Goal: Task Accomplishment & Management: Manage account settings

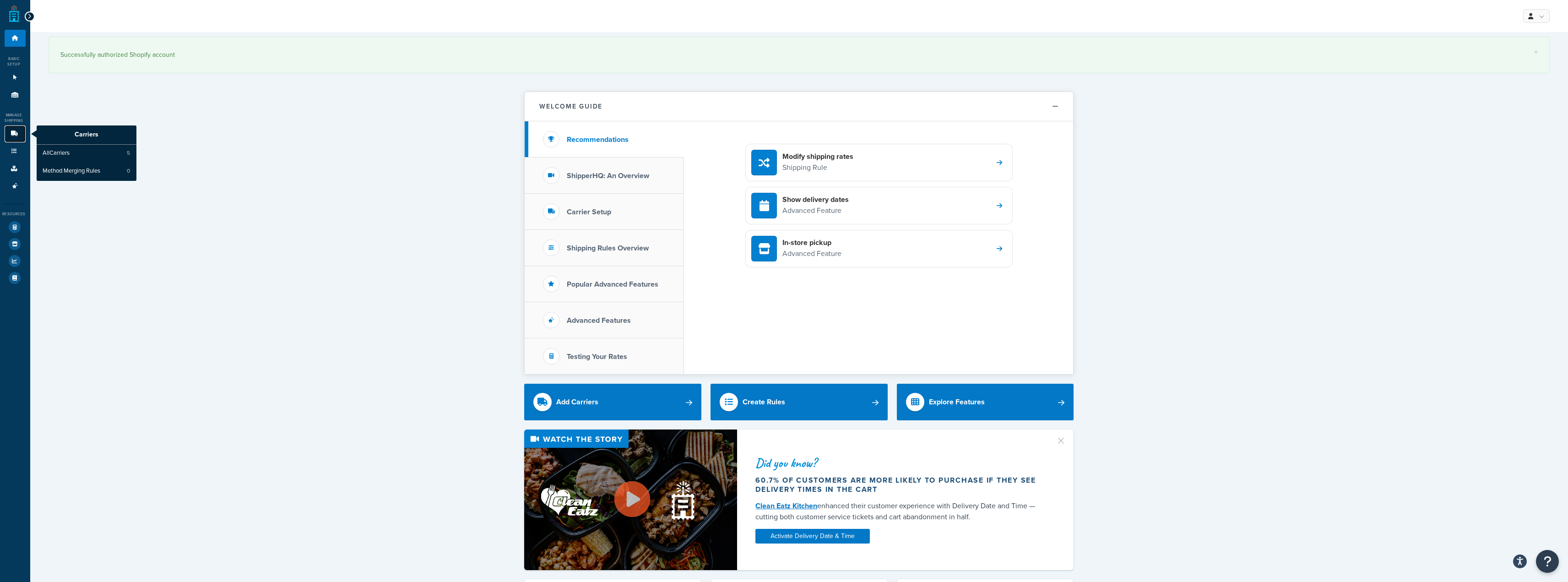
click at [17, 131] on icon at bounding box center [14, 133] width 9 height 5
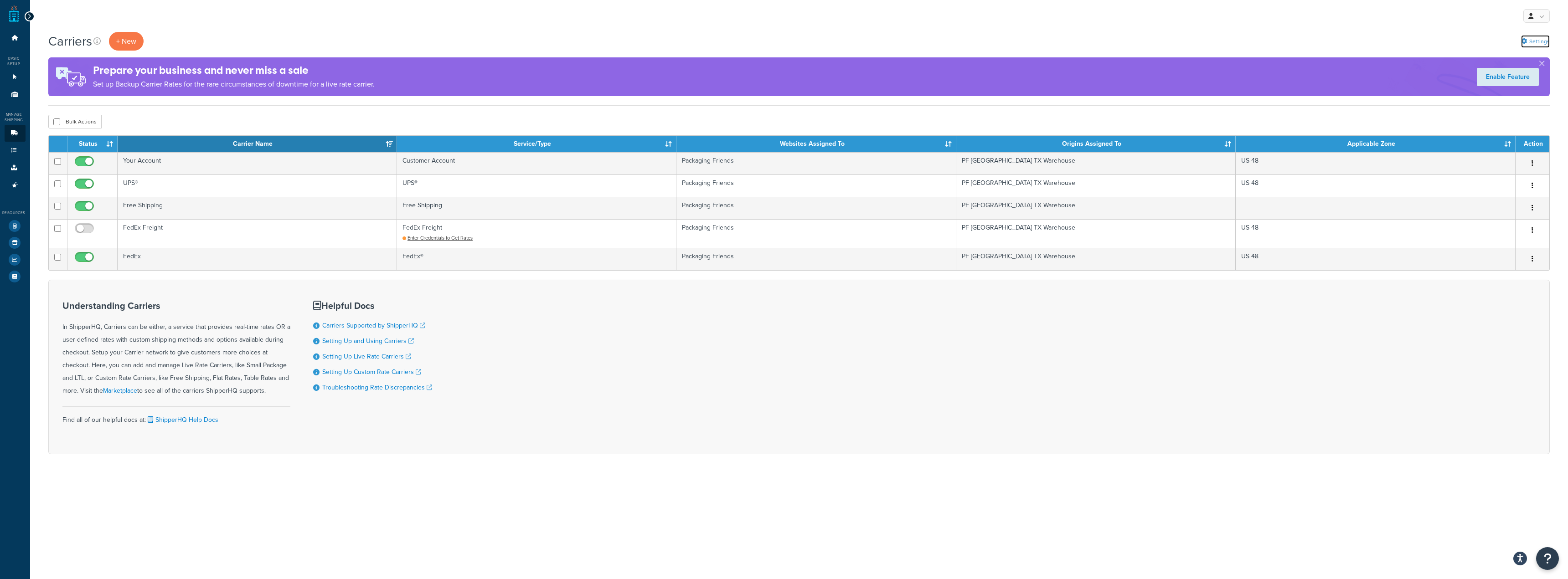
click at [1524, 43] on icon at bounding box center [1523, 41] width 6 height 6
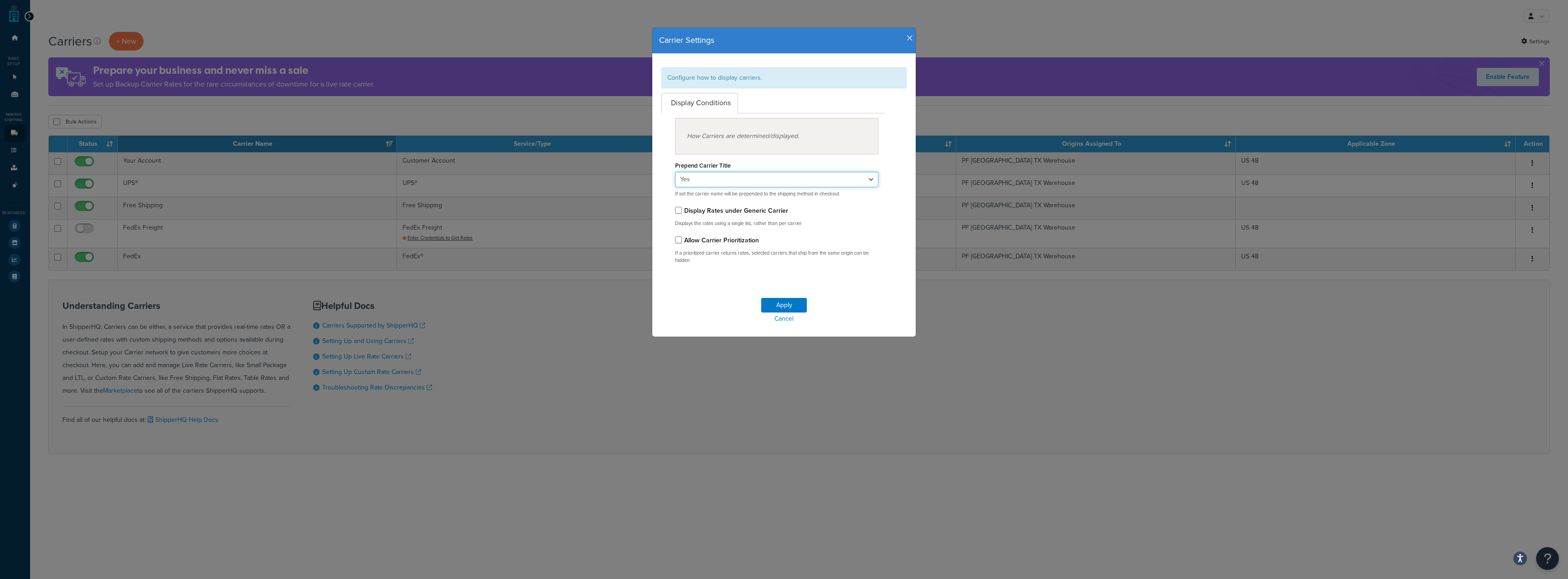
click at [739, 178] on select "Yes No" at bounding box center [777, 180] width 203 height 16
click at [761, 137] on div "How Carriers are determined/displayed." at bounding box center [777, 136] width 203 height 36
click at [753, 217] on div "Display Rates under Generic Carrier" at bounding box center [777, 211] width 203 height 13
click at [753, 212] on label "Display Rates under Generic Carrier" at bounding box center [736, 210] width 104 height 10
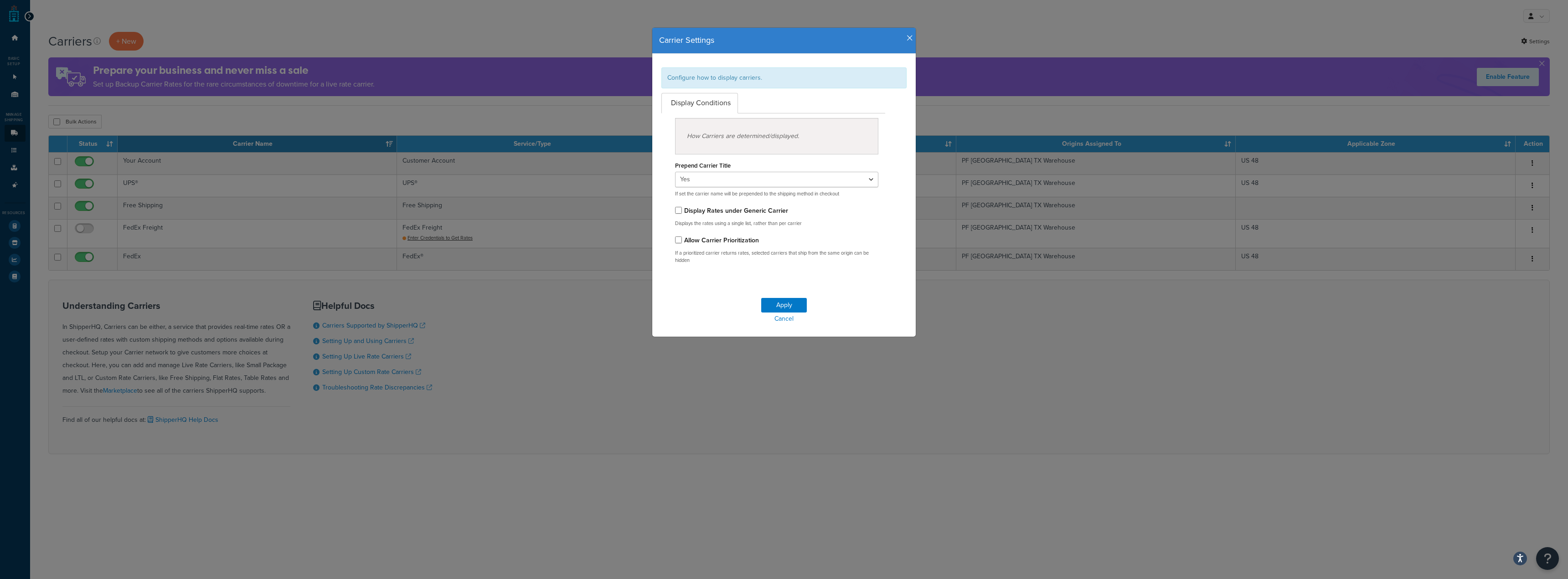
click at [682, 212] on input "Display Rates under Generic Carrier" at bounding box center [678, 210] width 7 height 7
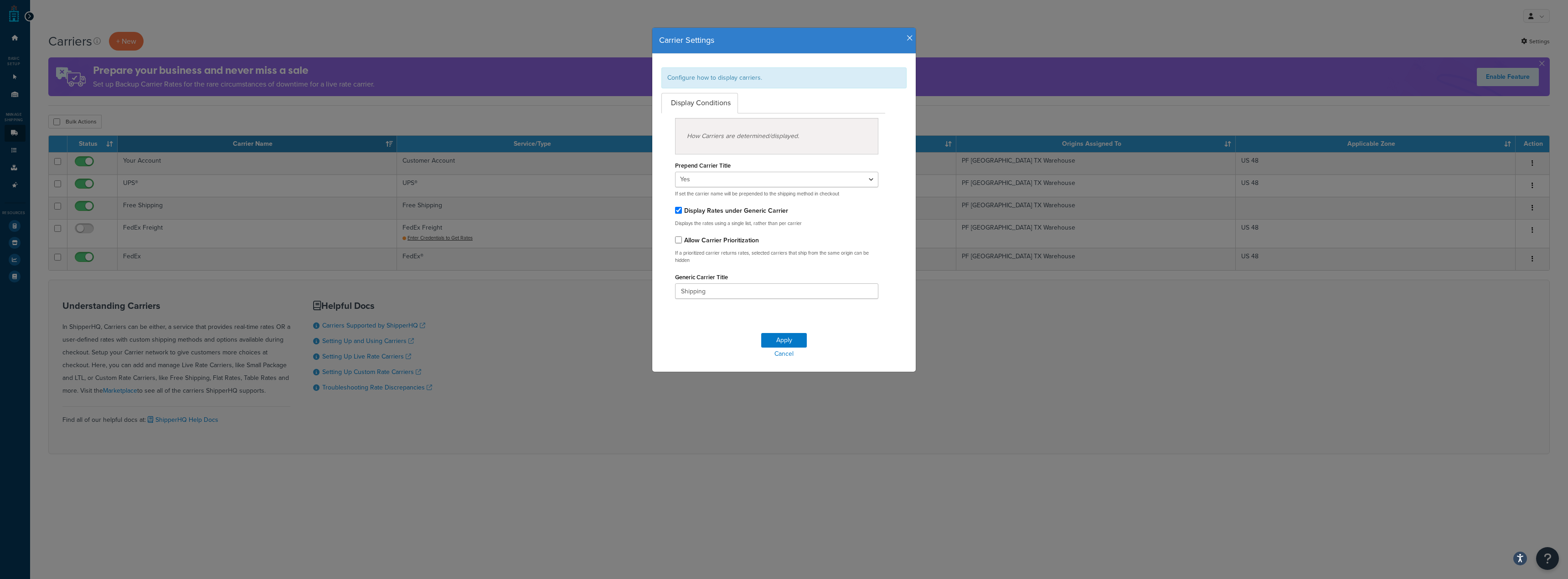
click at [753, 212] on label "Display Rates under Generic Carrier" at bounding box center [736, 210] width 104 height 10
click at [682, 212] on input "Display Rates under Generic Carrier" at bounding box center [678, 210] width 7 height 7
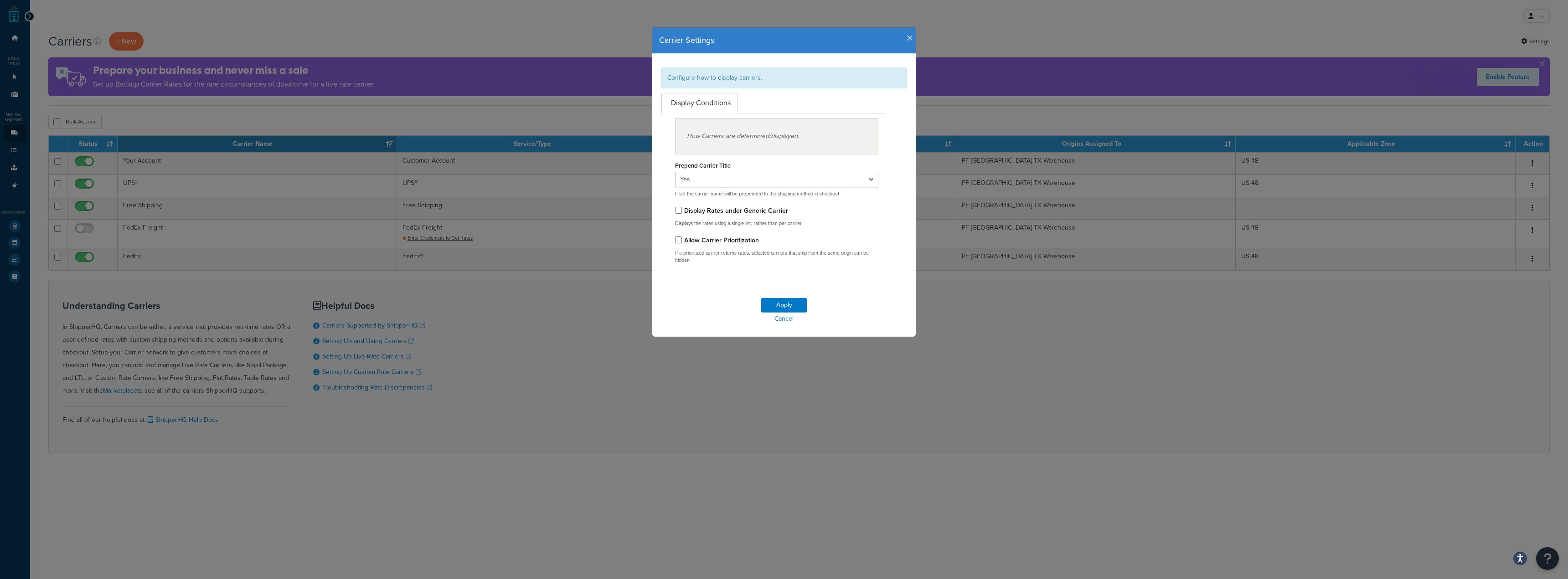
click at [753, 212] on label "Display Rates under Generic Carrier" at bounding box center [736, 210] width 104 height 10
click at [682, 212] on input "Display Rates under Generic Carrier" at bounding box center [678, 210] width 7 height 7
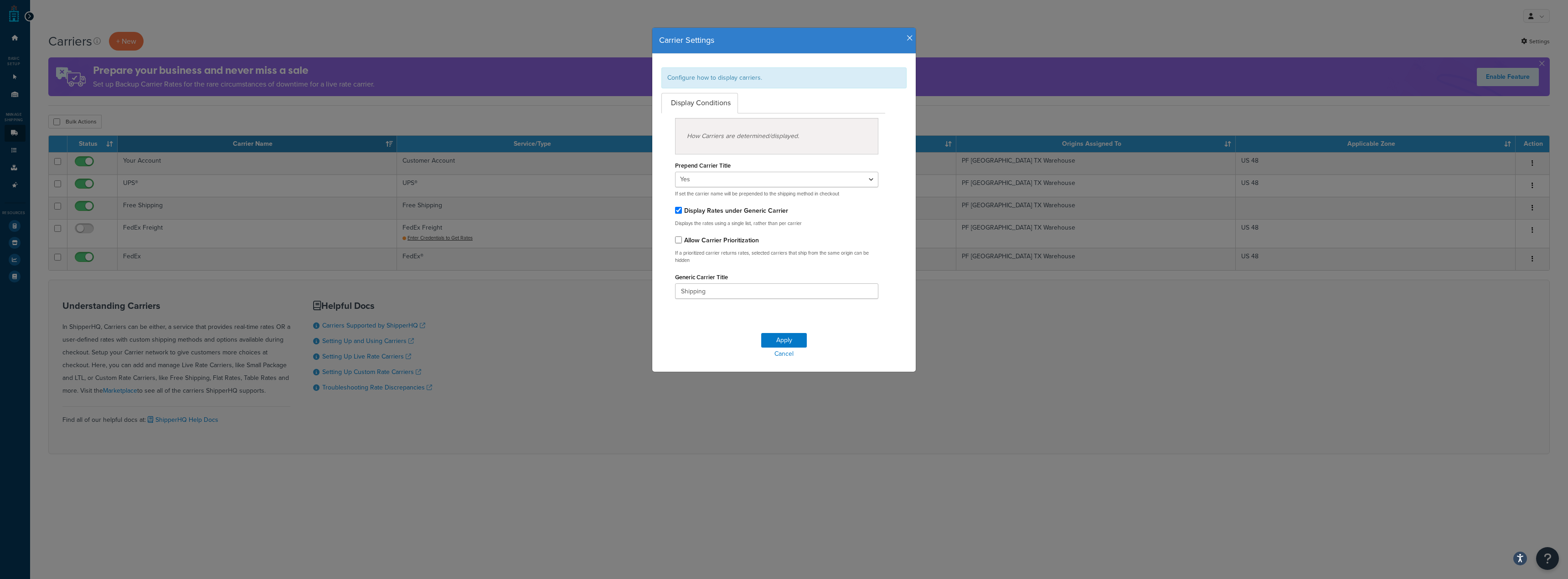
click at [753, 212] on label "Display Rates under Generic Carrier" at bounding box center [736, 210] width 104 height 10
click at [682, 212] on input "Display Rates under Generic Carrier" at bounding box center [678, 210] width 7 height 7
checkbox input "false"
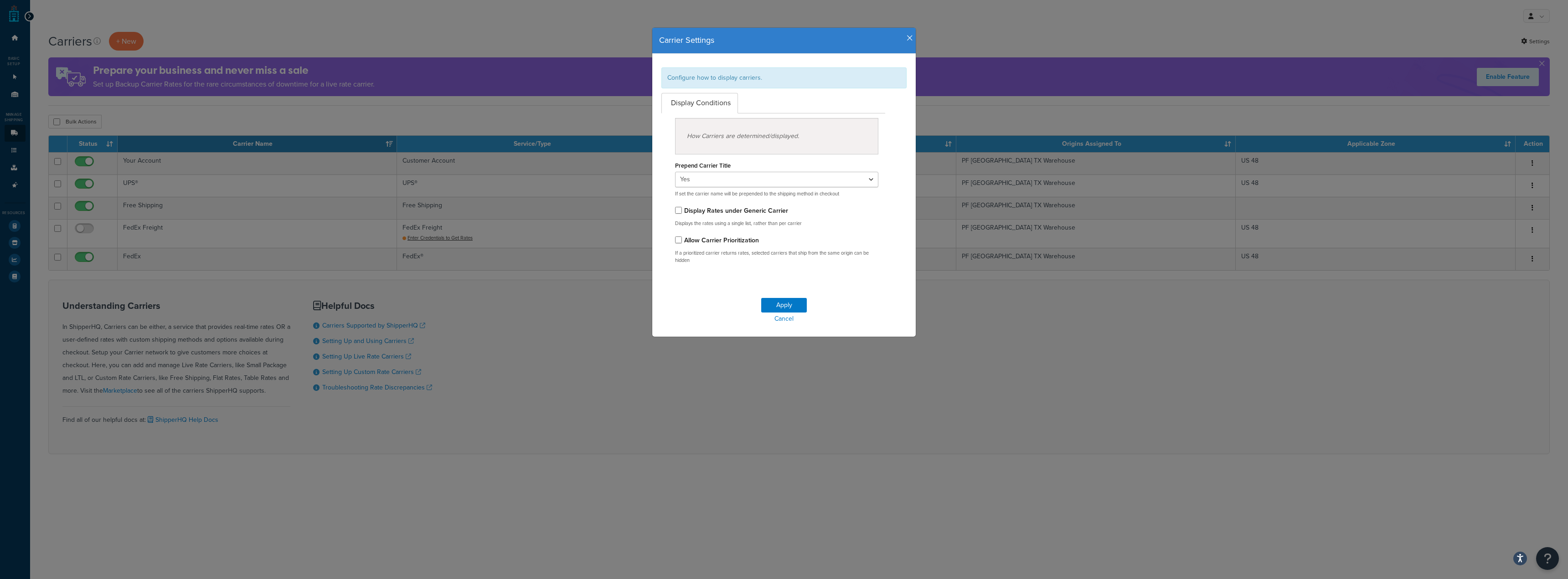
click at [734, 239] on label "Allow Carrier Prioritization" at bounding box center [722, 240] width 75 height 10
click at [682, 239] on input "Allow Carrier Prioritization" at bounding box center [678, 240] width 7 height 7
click at [734, 239] on label "Allow Carrier Prioritization" at bounding box center [722, 240] width 75 height 10
click at [682, 239] on input "Allow Carrier Prioritization" at bounding box center [678, 240] width 7 height 7
checkbox input "false"
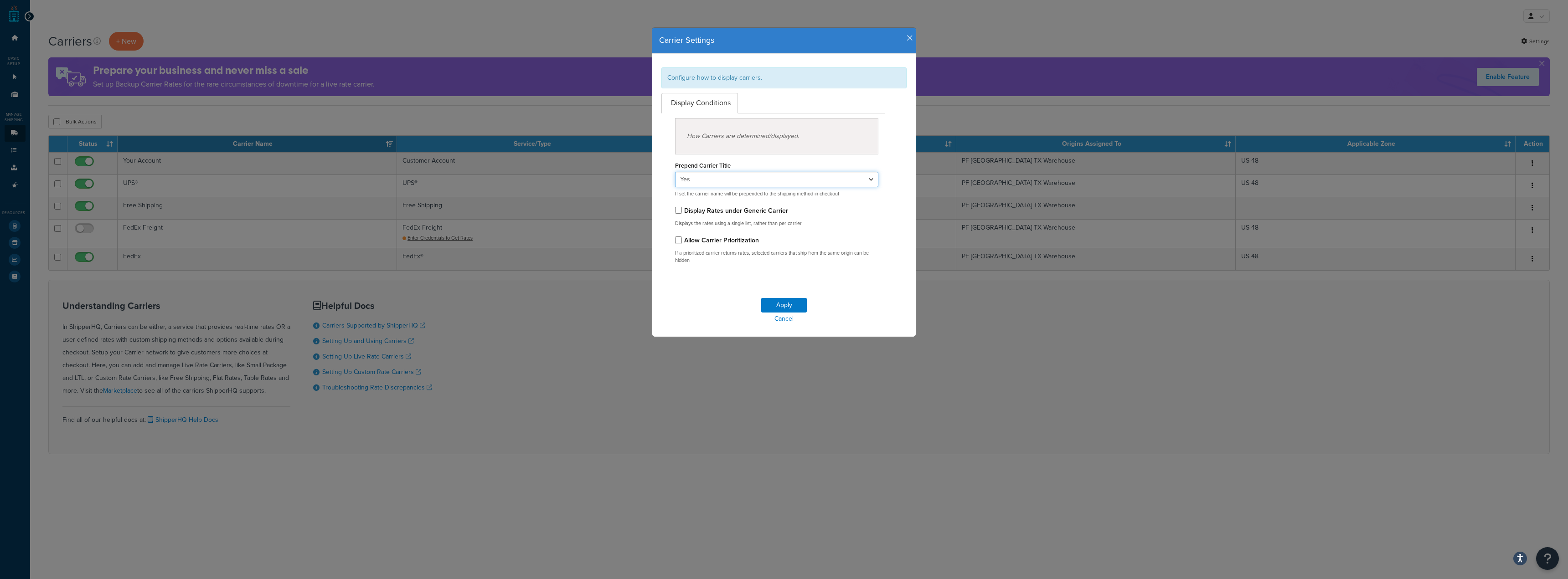
click at [731, 175] on select "Yes No" at bounding box center [777, 180] width 203 height 16
click at [750, 134] on div "How Carriers are determined/displayed." at bounding box center [777, 136] width 203 height 36
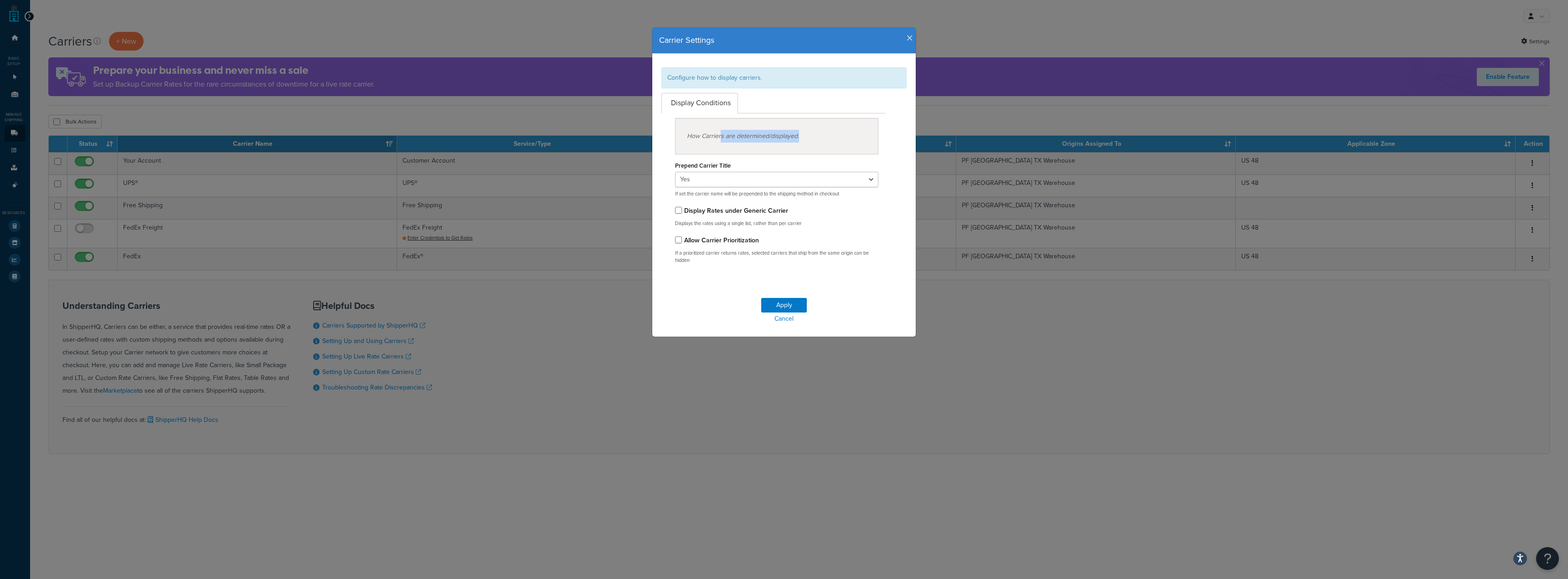
click at [755, 142] on div "How Carriers are determined/displayed." at bounding box center [777, 136] width 203 height 36
click at [909, 37] on icon "button" at bounding box center [910, 38] width 6 height 8
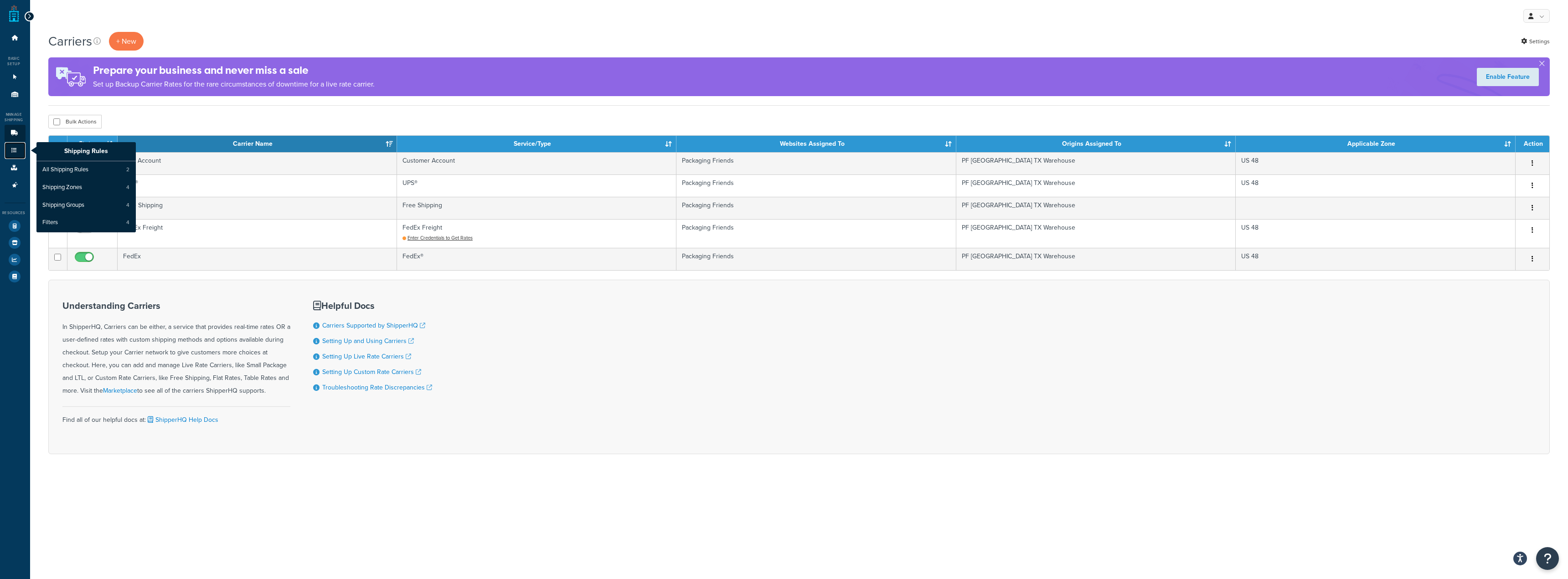
click at [19, 148] on link "Shipping Rules" at bounding box center [15, 151] width 21 height 17
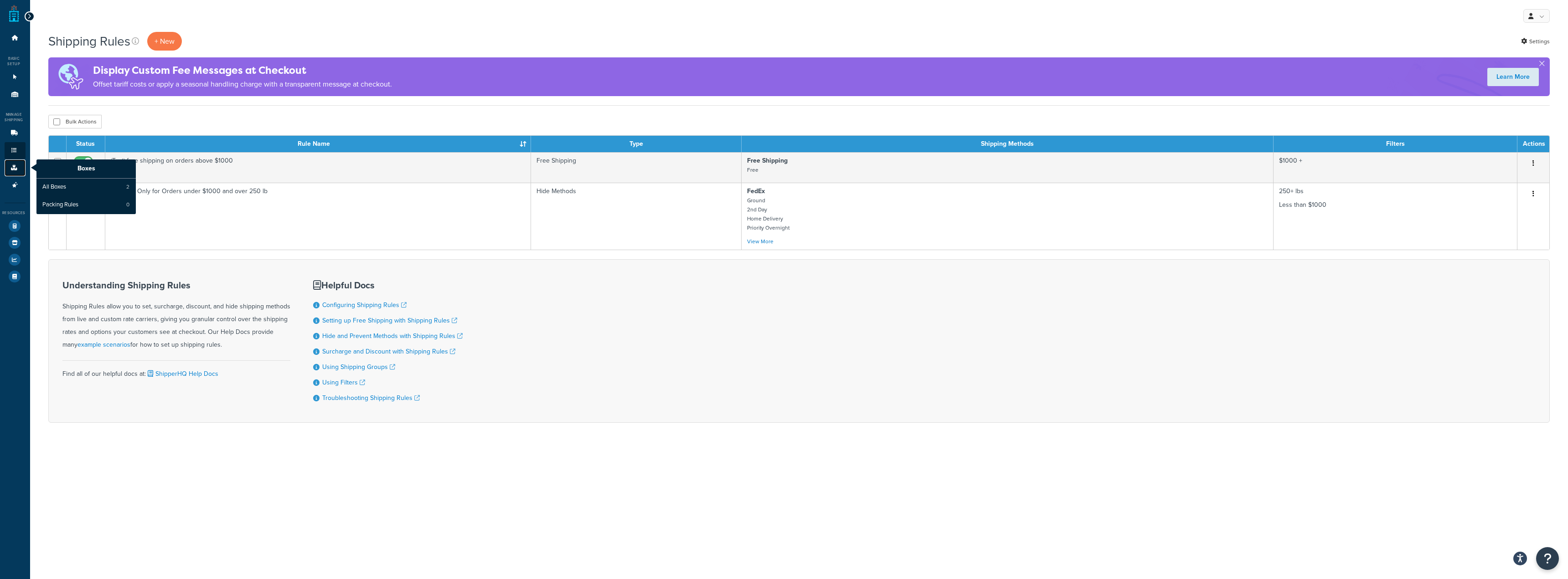
click at [19, 171] on link "Boxes" at bounding box center [15, 168] width 21 height 17
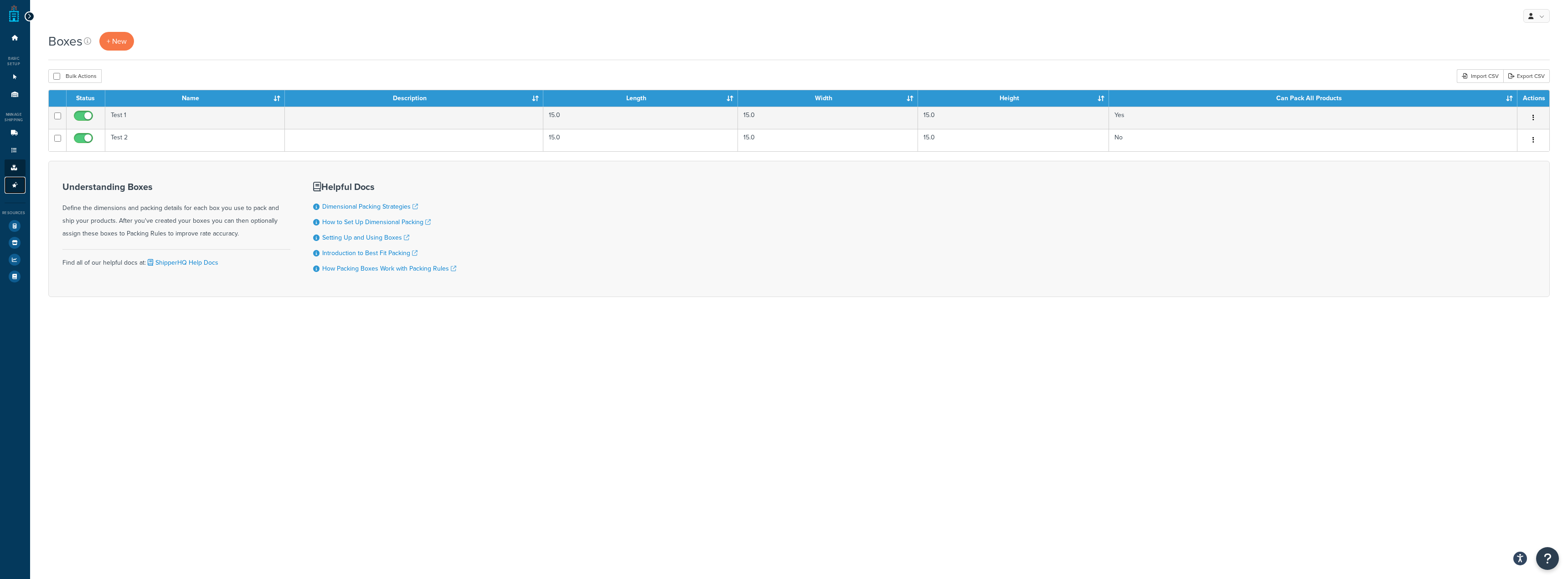
click at [12, 186] on icon at bounding box center [15, 185] width 9 height 5
